Goal: Task Accomplishment & Management: Use online tool/utility

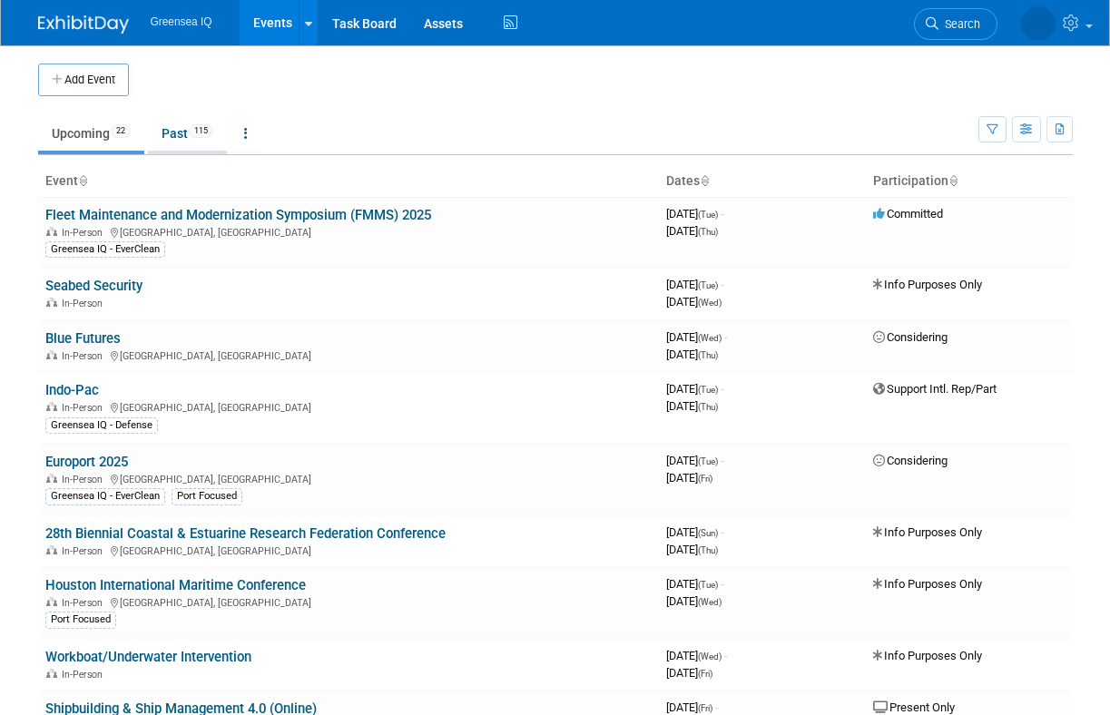
click at [176, 135] on link "Past 115" at bounding box center [187, 133] width 79 height 34
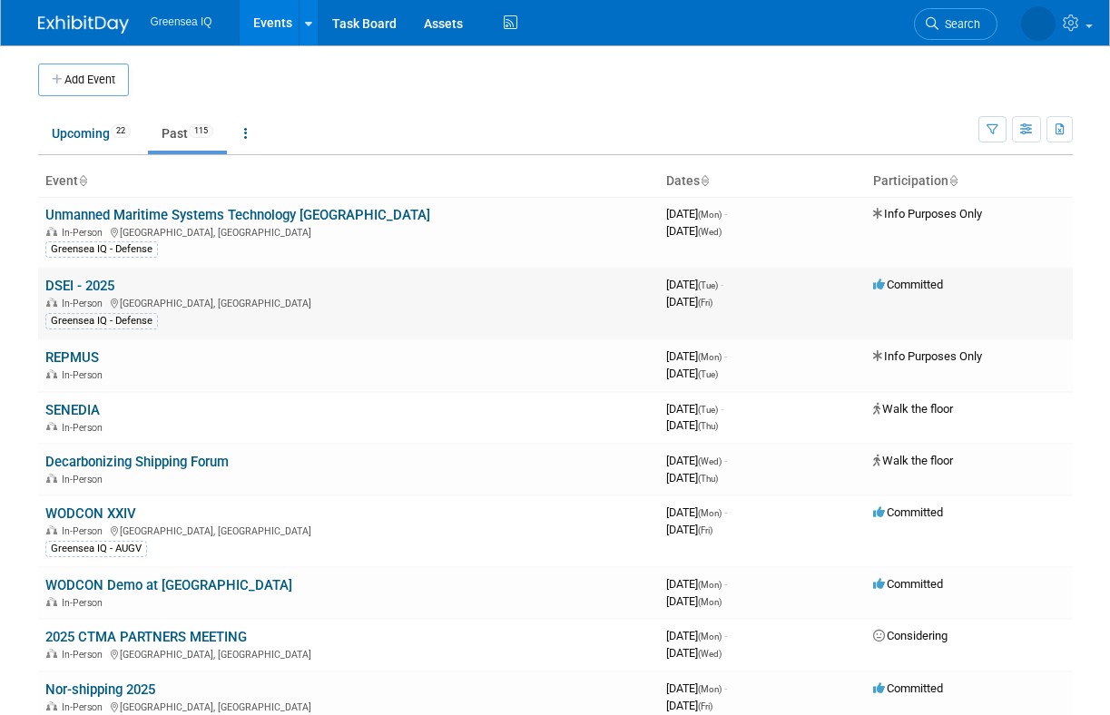
click at [68, 286] on link "DSEI - 2025" at bounding box center [79, 286] width 69 height 16
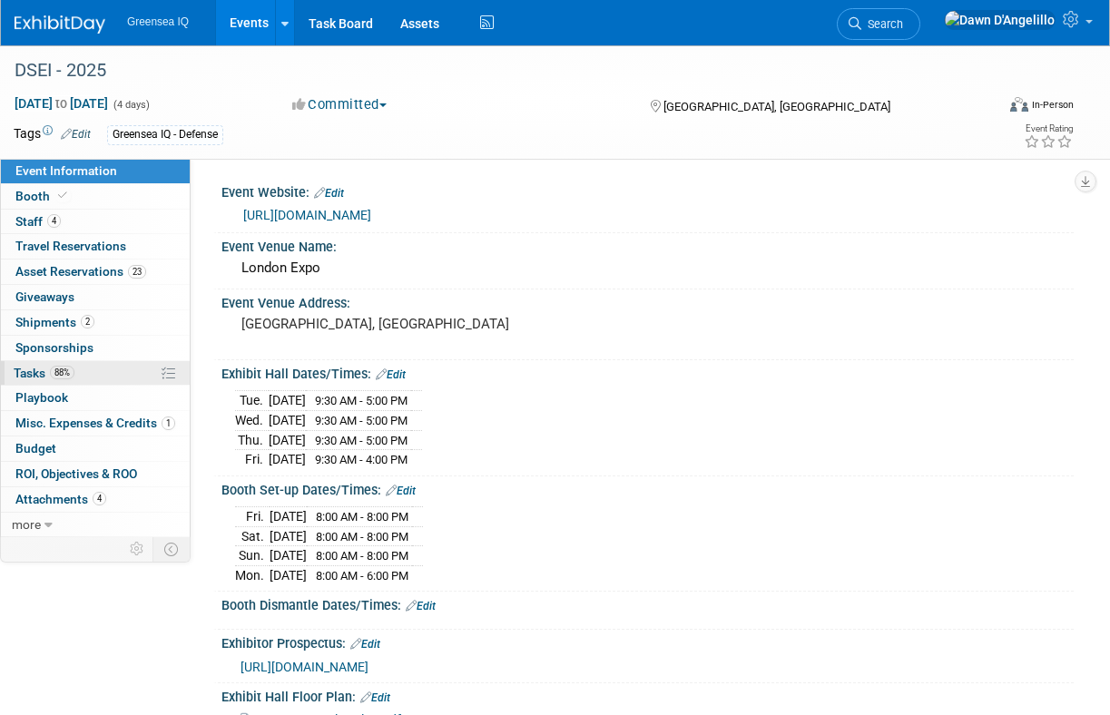
click at [32, 372] on span "Tasks 88%" at bounding box center [44, 373] width 61 height 15
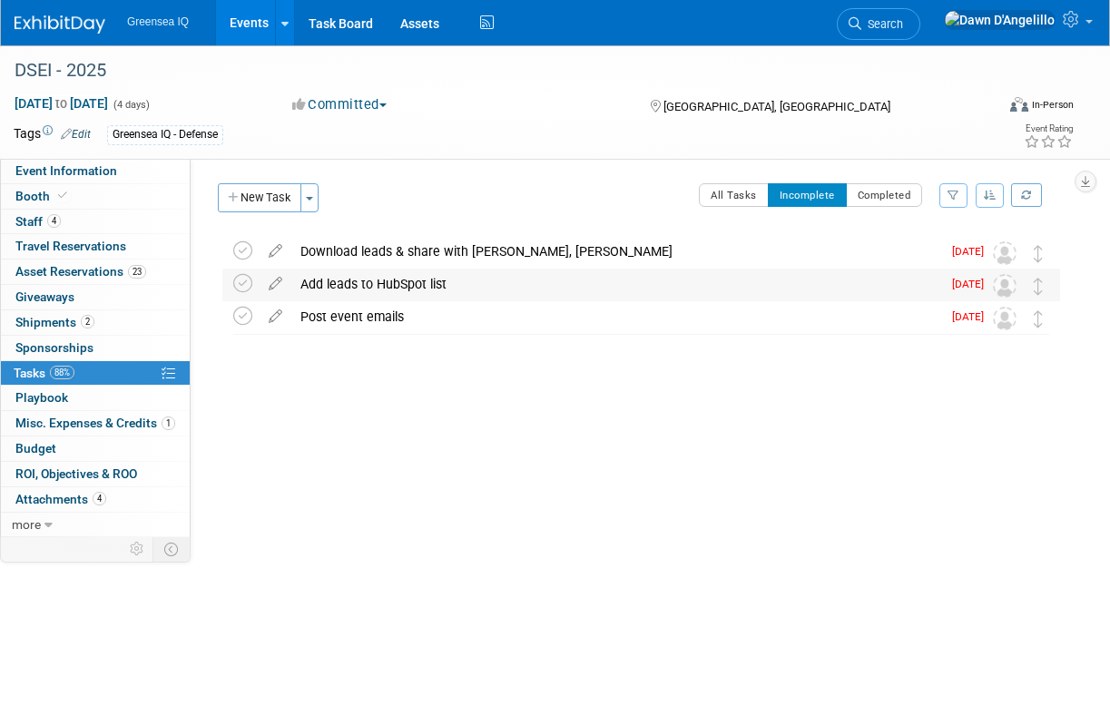
click at [397, 283] on div "Add leads to HubSpot list" at bounding box center [616, 284] width 650 height 31
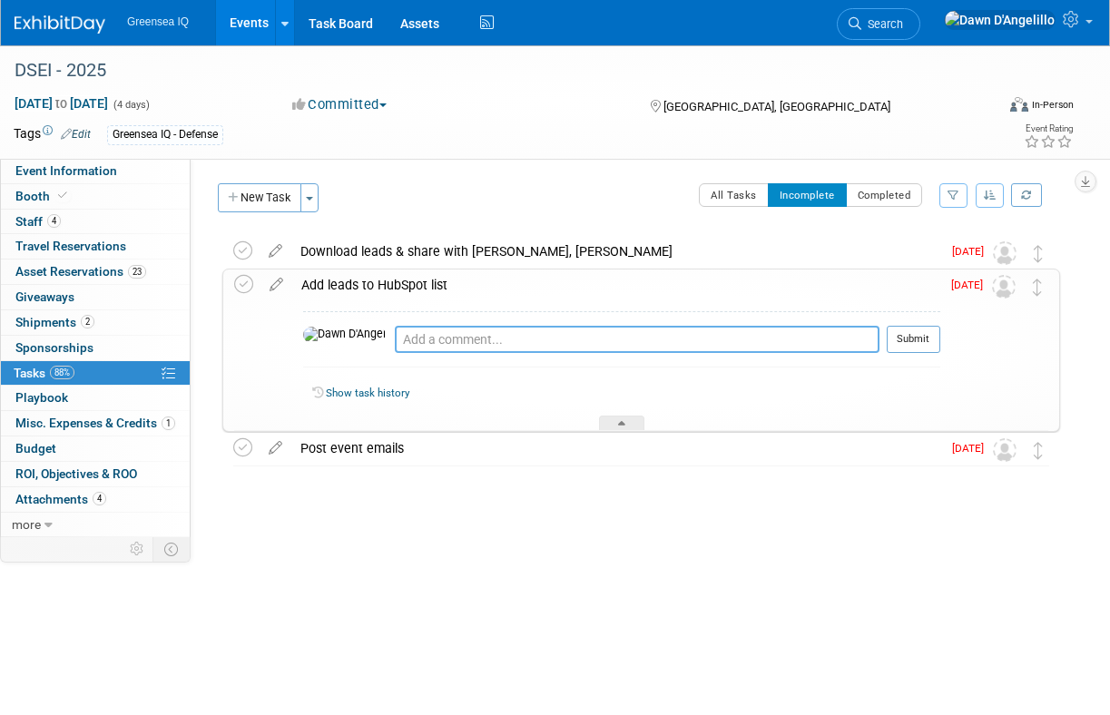
click at [395, 340] on textarea at bounding box center [637, 339] width 485 height 27
type textarea "[PERSON_NAME] did not want them added."
click at [918, 330] on button "Submit" at bounding box center [914, 339] width 54 height 27
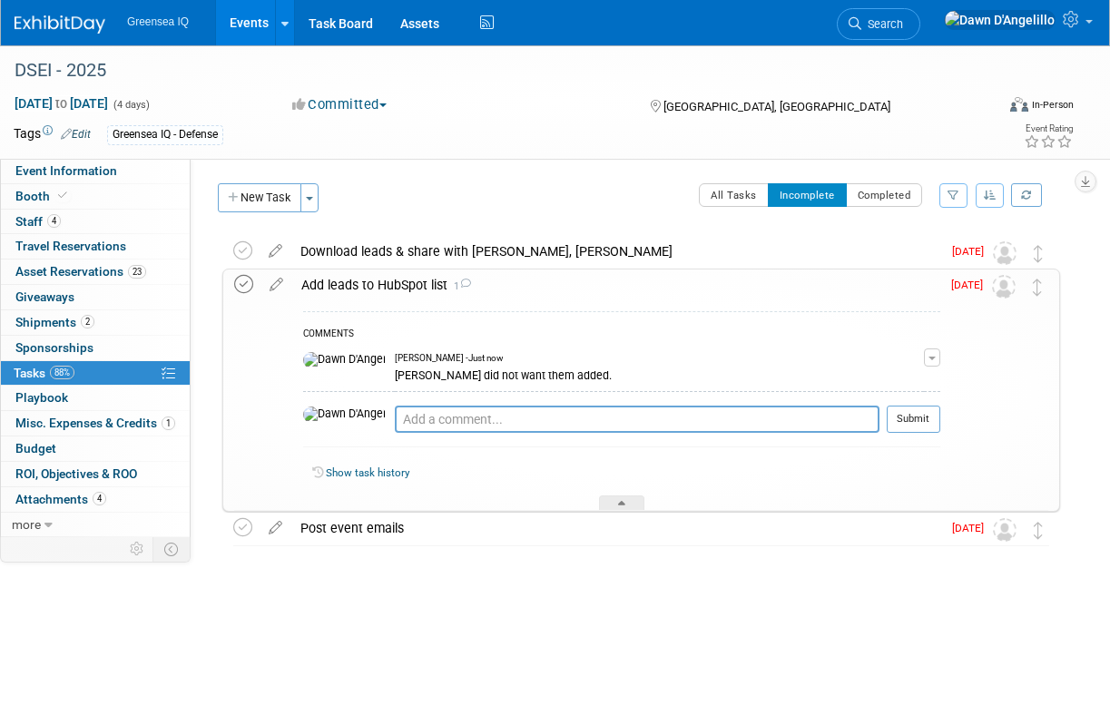
click at [245, 283] on icon at bounding box center [243, 284] width 19 height 19
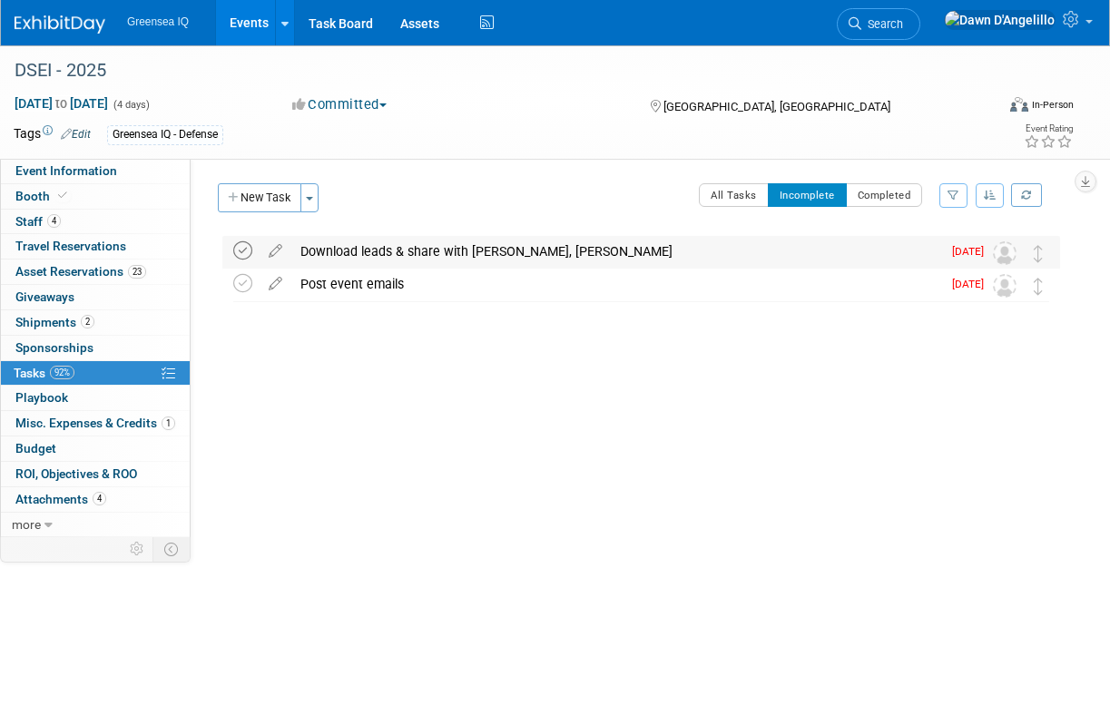
click at [242, 250] on icon at bounding box center [242, 250] width 19 height 19
click at [339, 250] on div "Post event emails" at bounding box center [616, 251] width 650 height 31
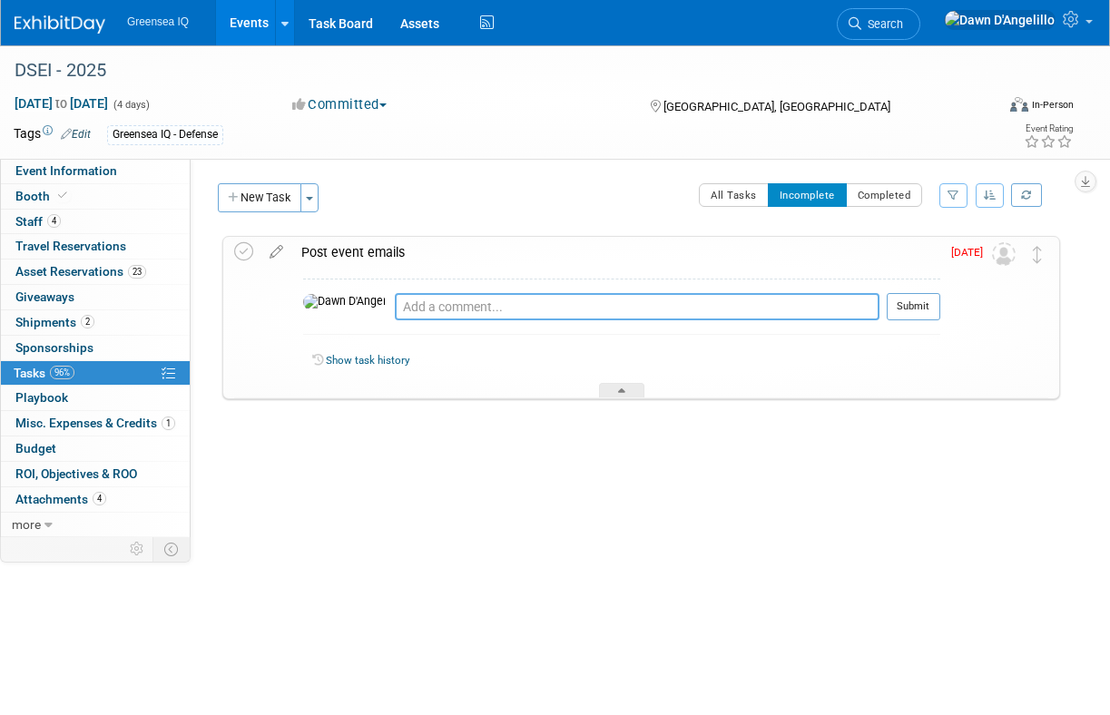
click at [395, 311] on textarea at bounding box center [637, 306] width 485 height 27
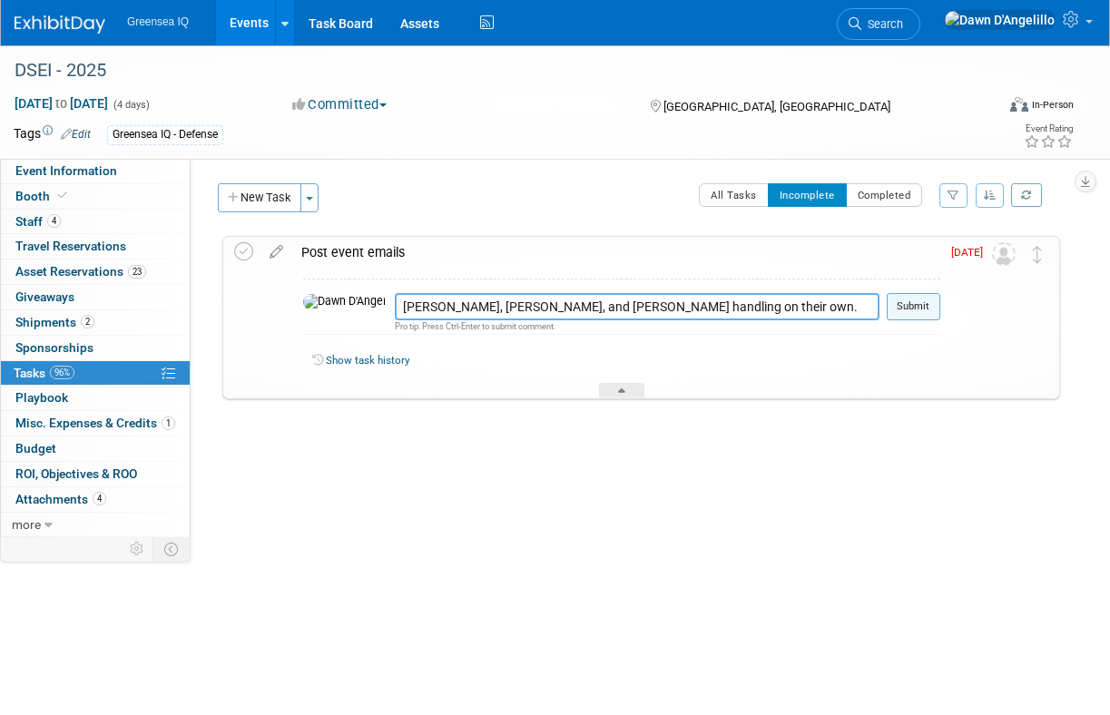
type textarea "[PERSON_NAME], [PERSON_NAME], and [PERSON_NAME] handling on their own."
click at [915, 307] on button "Submit" at bounding box center [914, 306] width 54 height 27
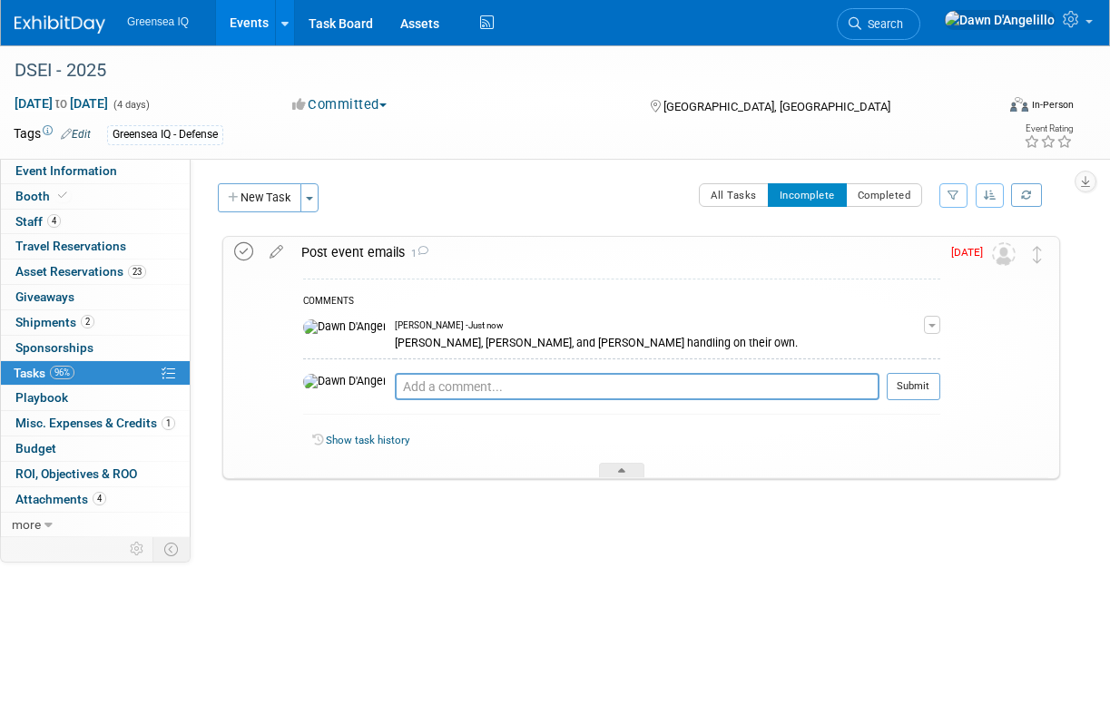
click at [245, 252] on icon at bounding box center [243, 251] width 19 height 19
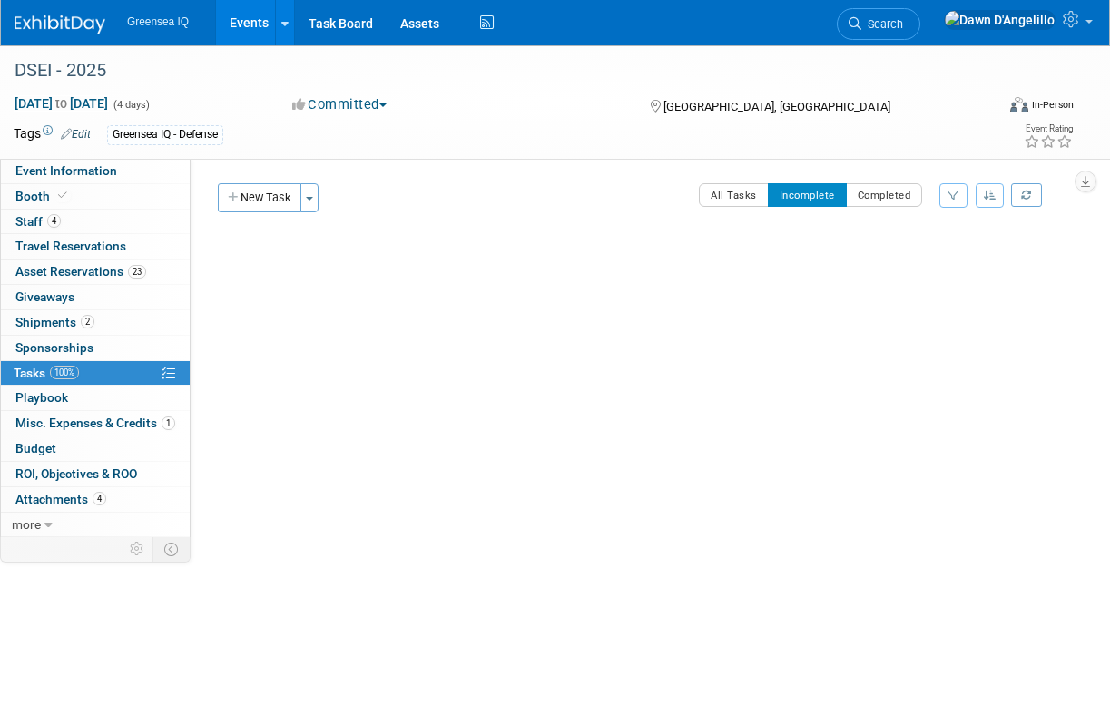
click at [251, 20] on link "Events" at bounding box center [249, 22] width 66 height 45
